Goal: Transaction & Acquisition: Purchase product/service

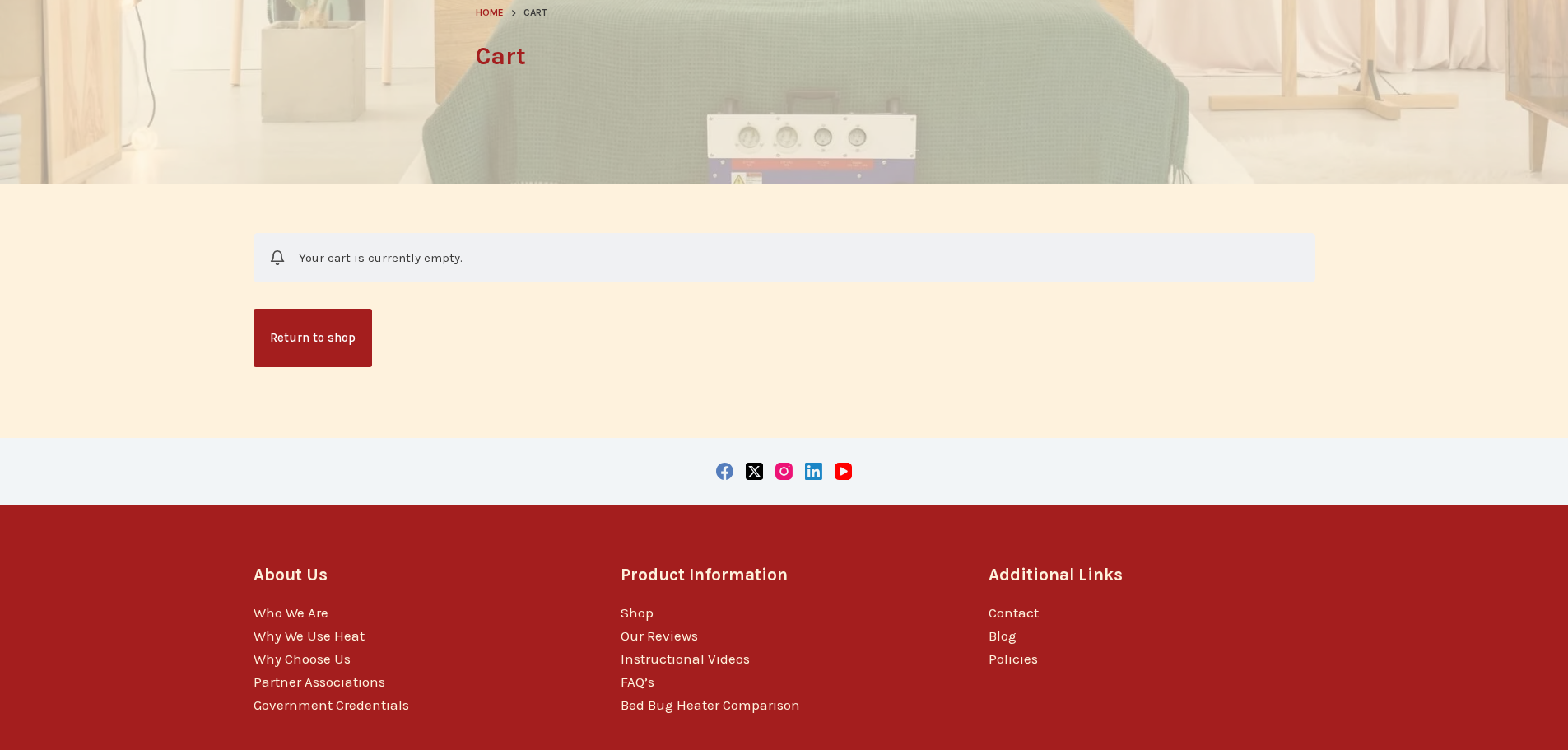
scroll to position [247, 0]
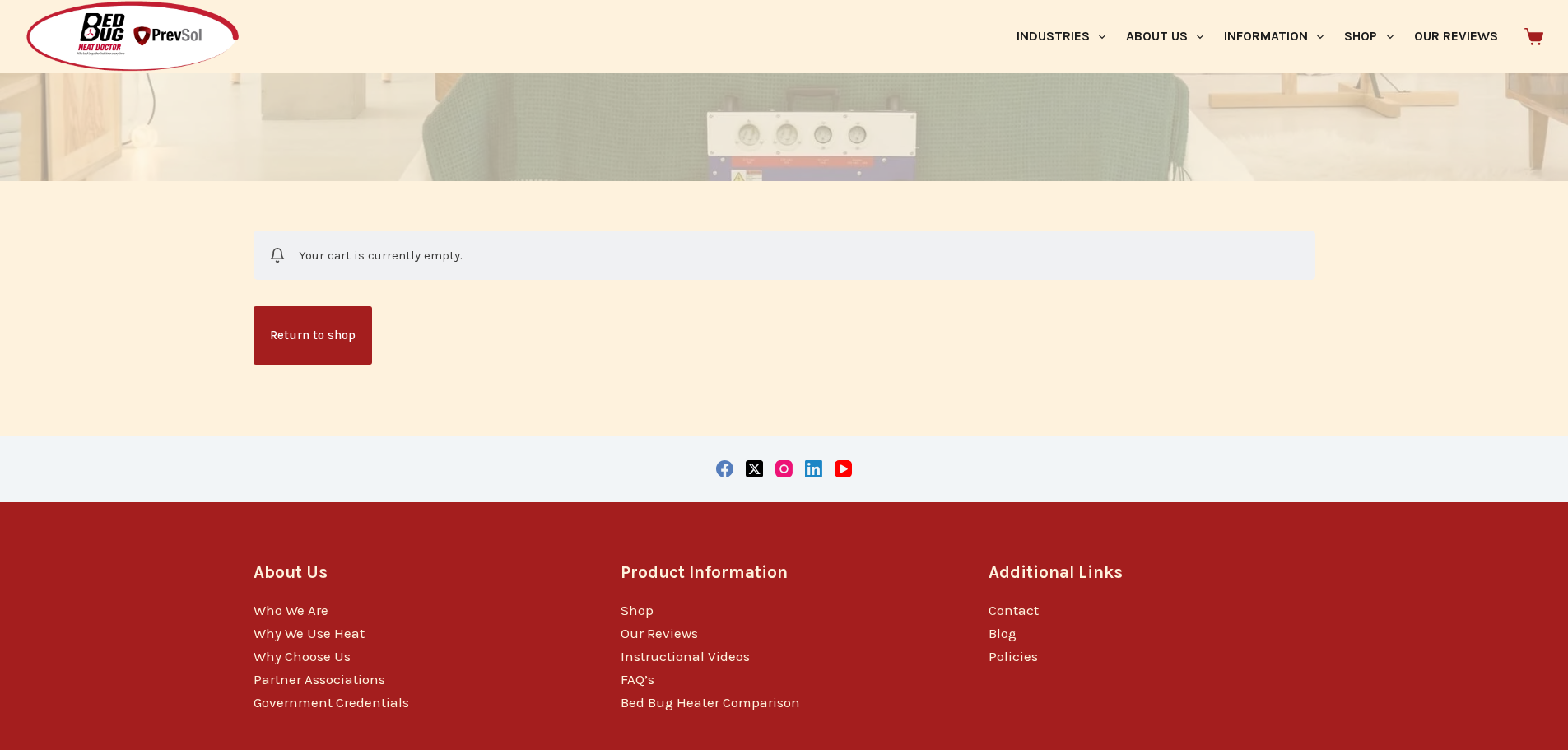
click at [146, 49] on img at bounding box center [132, 37] width 215 height 73
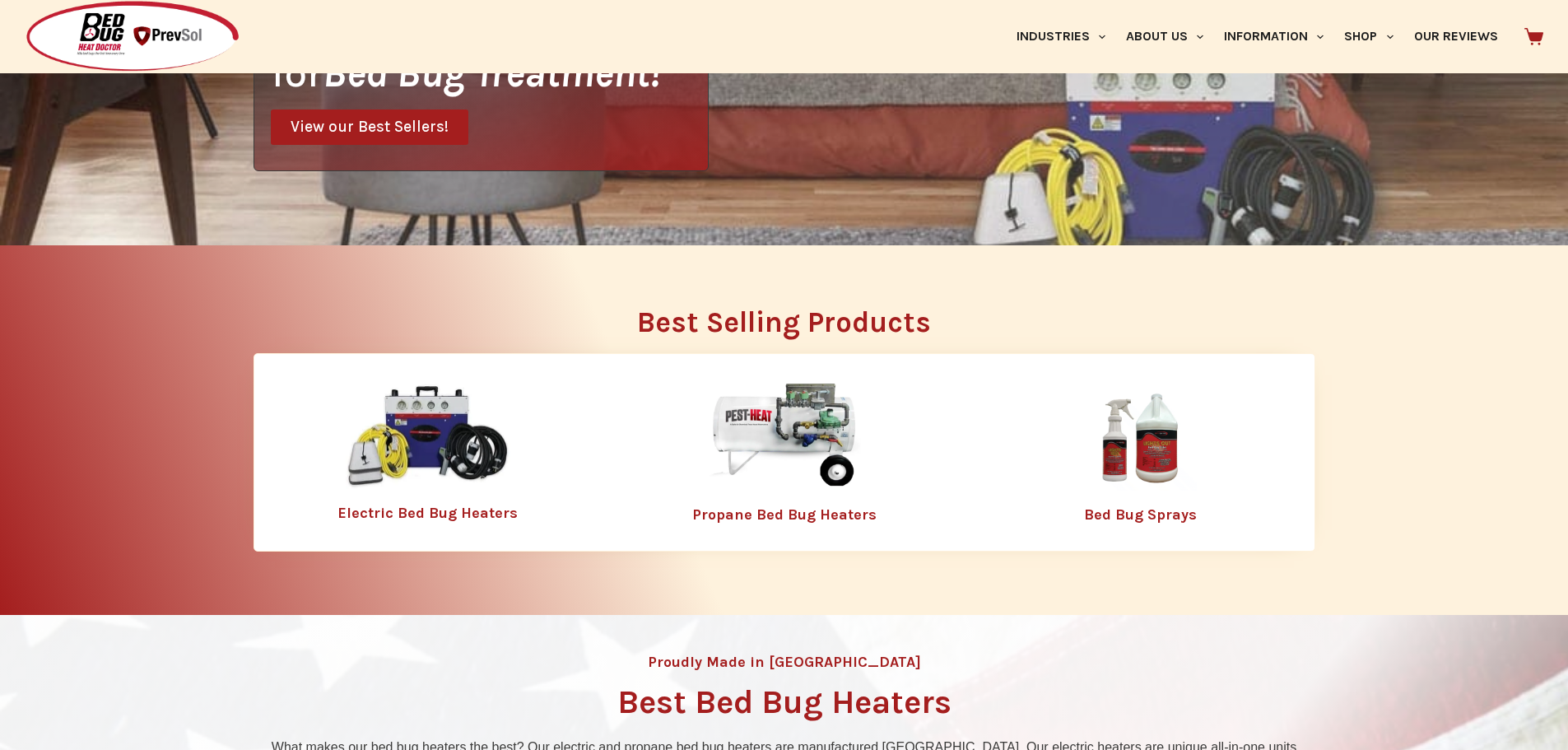
scroll to position [493, 0]
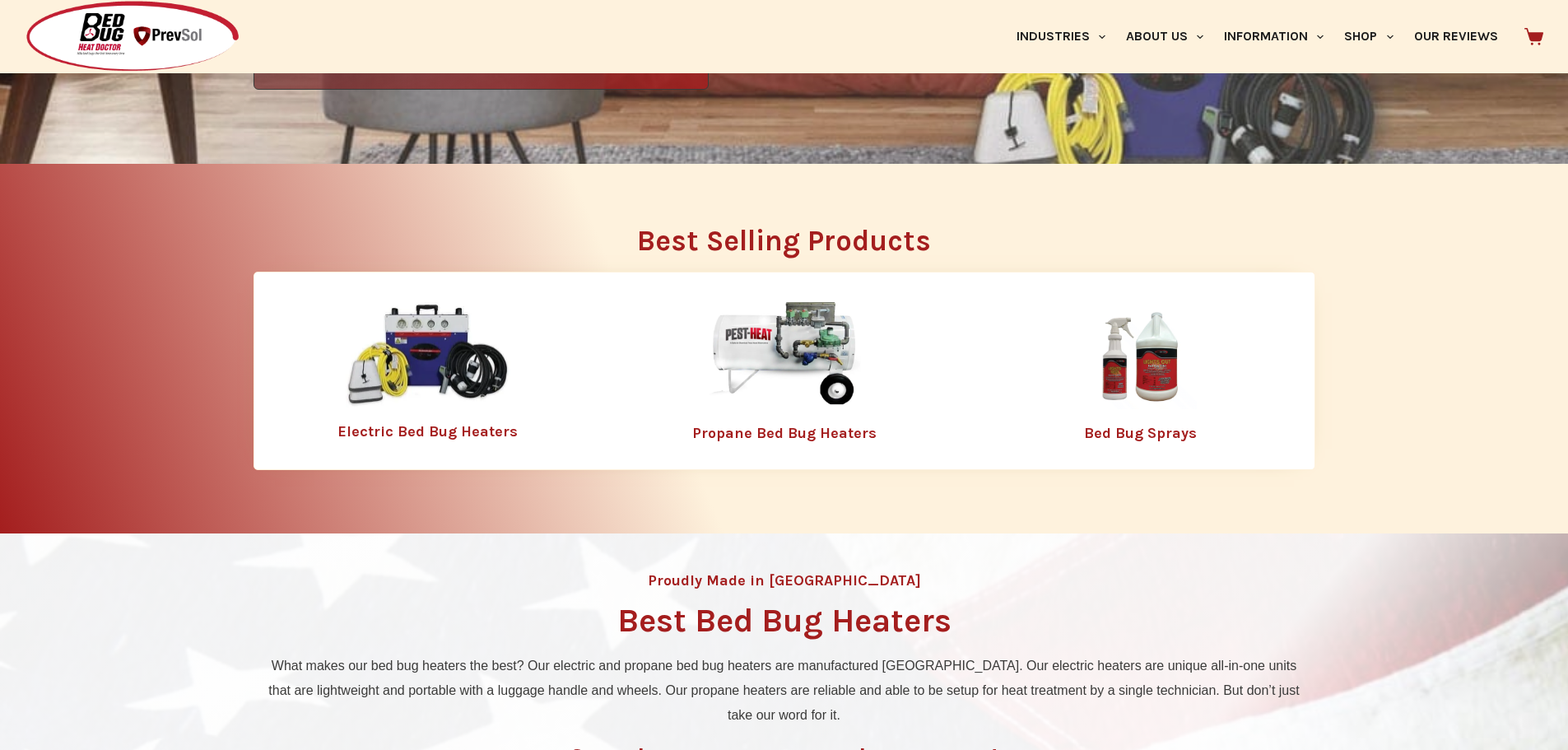
click at [790, 432] on link "Propane Bed Bug Heaters" at bounding box center [784, 432] width 184 height 18
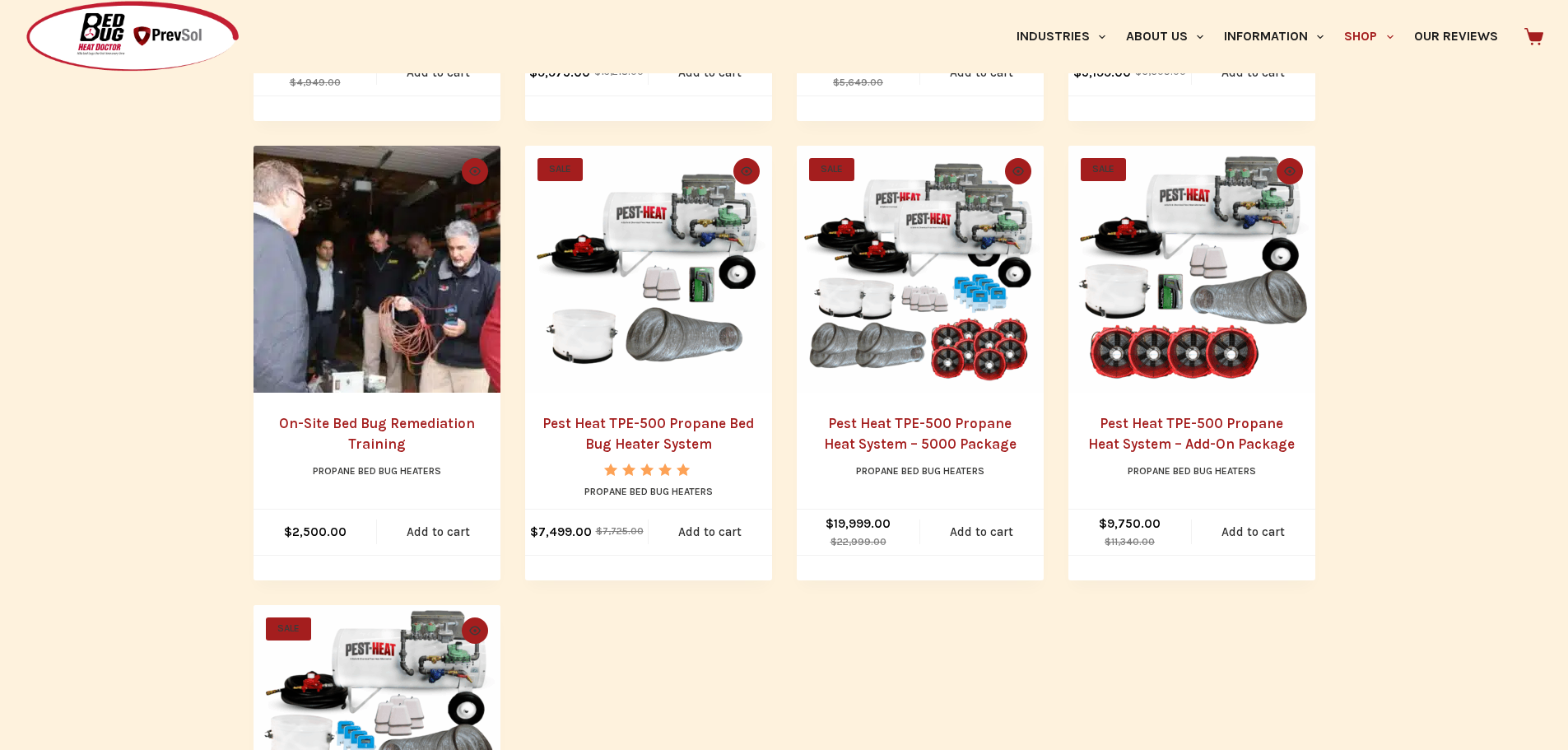
scroll to position [741, 0]
